Goal: Check status: Check status

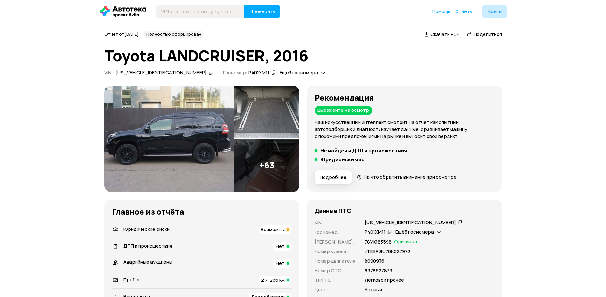
click at [186, 158] on img at bounding box center [169, 139] width 130 height 106
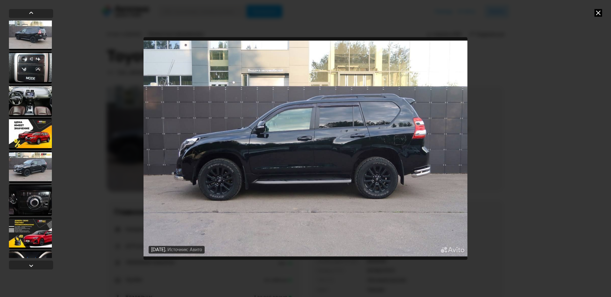
click at [31, 176] on div at bounding box center [30, 167] width 43 height 32
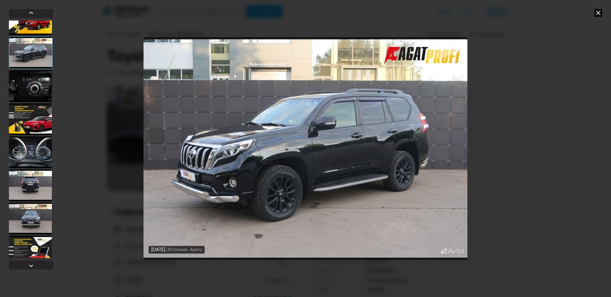
scroll to position [419, 0]
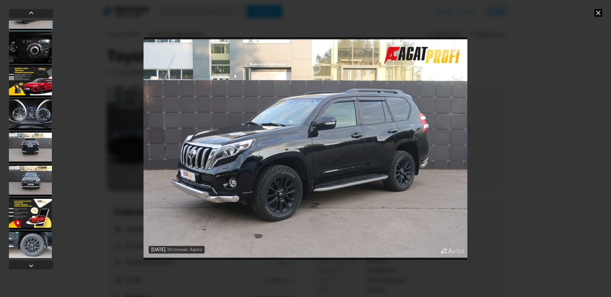
click at [29, 160] on div at bounding box center [30, 147] width 43 height 32
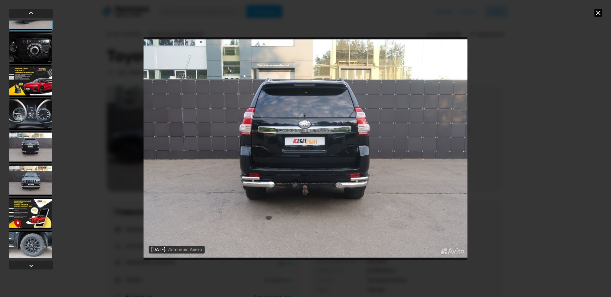
click at [30, 179] on div at bounding box center [30, 180] width 43 height 32
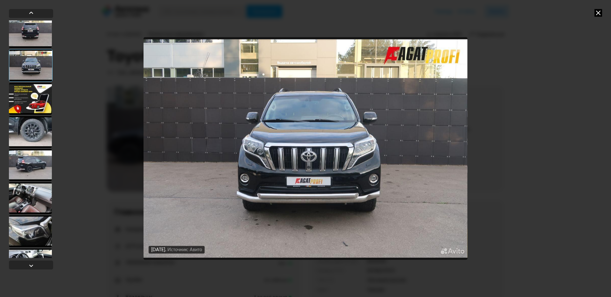
scroll to position [572, 0]
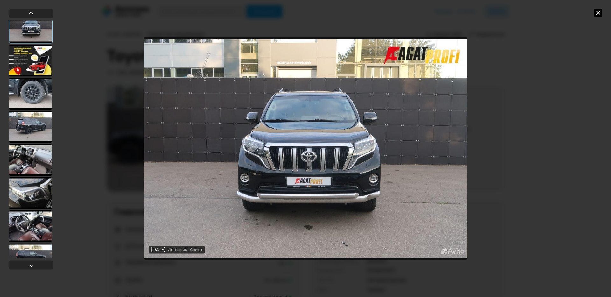
click at [32, 130] on div at bounding box center [30, 127] width 43 height 32
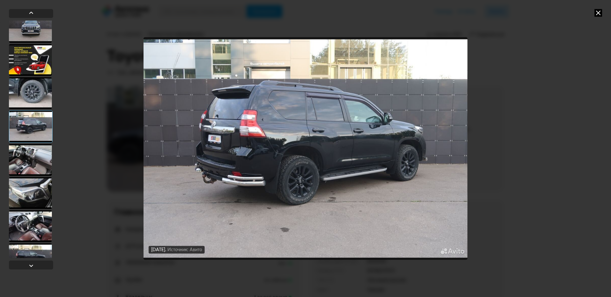
click at [32, 153] on div at bounding box center [30, 160] width 43 height 32
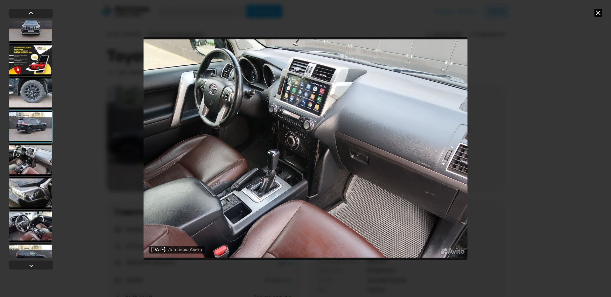
click at [27, 186] on div at bounding box center [30, 193] width 43 height 32
click at [29, 203] on div at bounding box center [30, 193] width 43 height 32
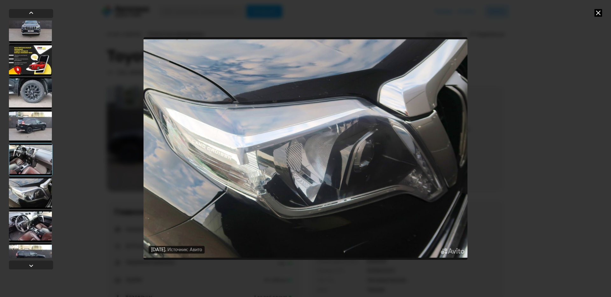
click at [26, 227] on div at bounding box center [30, 226] width 43 height 32
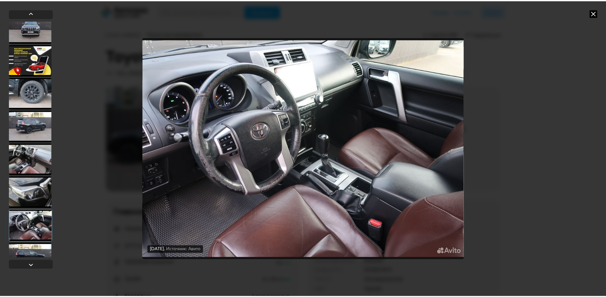
scroll to position [649, 0]
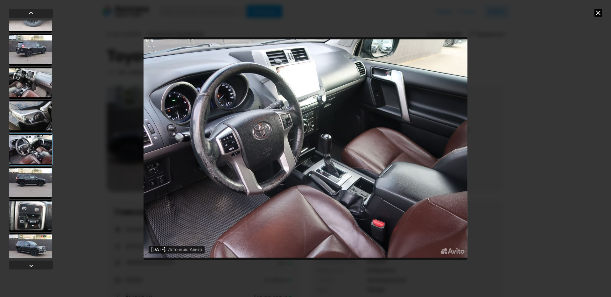
click at [606, 10] on div "10 июля 2025 года Источник: Авито 8 июля 2025 года Источник: Авито 23 июня 2025…" at bounding box center [305, 148] width 611 height 297
click at [599, 12] on icon at bounding box center [598, 13] width 8 height 8
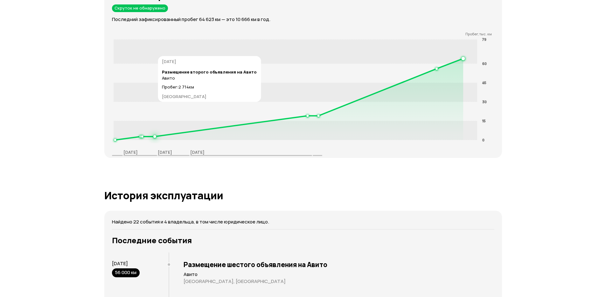
scroll to position [1031, 0]
